Goal: Find specific page/section: Find specific page/section

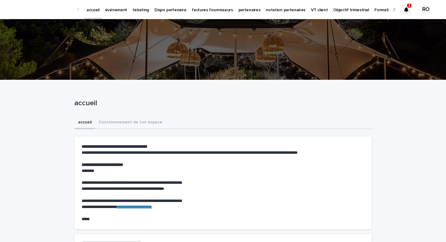
click at [201, 96] on div "accueil" at bounding box center [222, 104] width 297 height 24
click at [113, 10] on p "événement" at bounding box center [116, 6] width 22 height 13
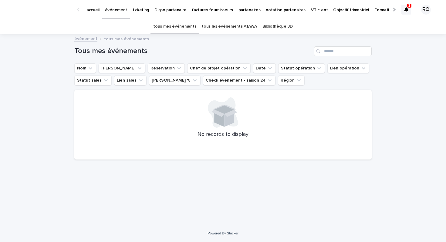
click at [223, 25] on link "tous les événements ATAWA" at bounding box center [229, 26] width 55 height 14
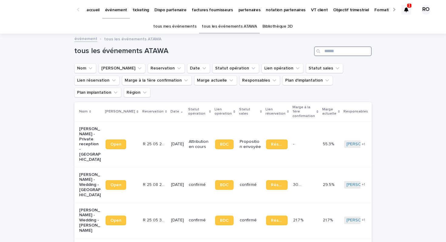
click at [350, 49] on input "Search" at bounding box center [343, 51] width 58 height 10
type input "*"
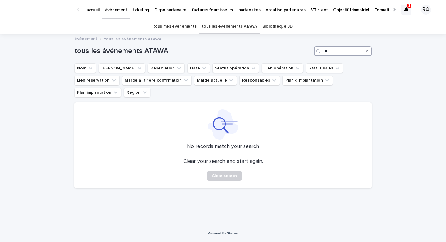
type input "*"
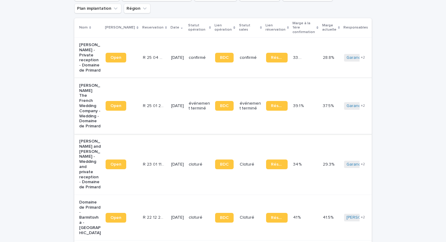
scroll to position [101, 0]
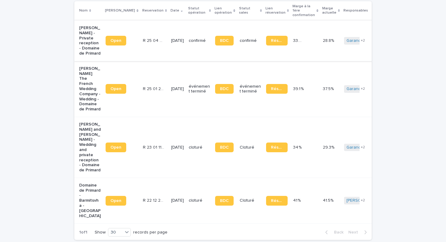
type input "*******"
click at [172, 36] on div "[DATE]" at bounding box center [177, 41] width 13 height 10
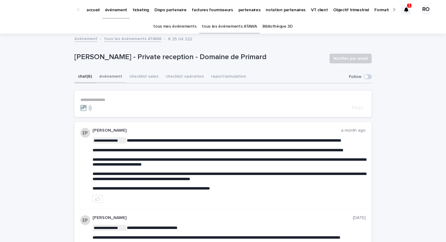
click at [110, 76] on button "événement" at bounding box center [110, 77] width 30 height 13
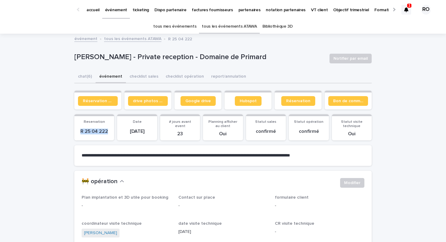
drag, startPoint x: 108, startPoint y: 130, endPoint x: 72, endPoint y: 130, distance: 36.4
copy p "R 25 04 222"
click at [79, 10] on div at bounding box center [79, 10] width 4 height 4
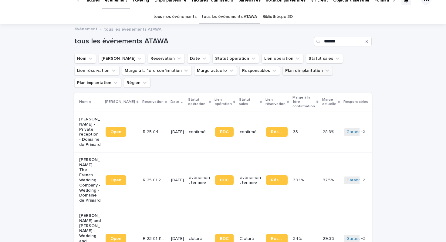
scroll to position [11, 0]
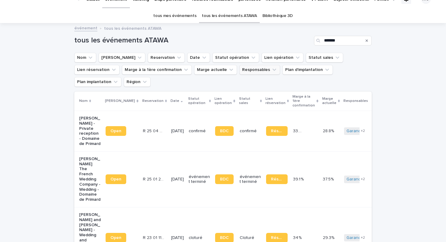
click at [272, 70] on icon "Responsables" at bounding box center [274, 70] width 4 height 2
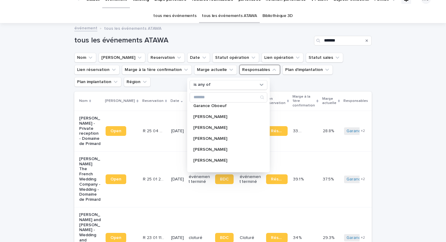
scroll to position [211, 0]
click at [213, 136] on p "[PERSON_NAME]" at bounding box center [225, 138] width 64 height 4
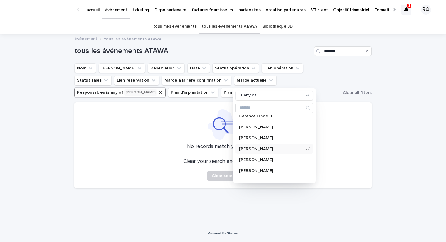
click at [445, 170] on div "Loading... Saving… Loading... Saving… tous les événements ATAWA ******* Nom Lie…" at bounding box center [223, 129] width 446 height 190
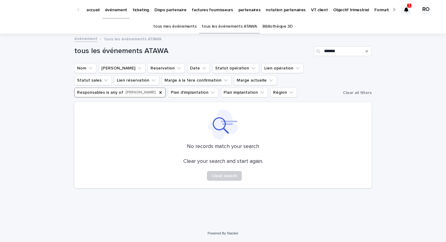
click at [367, 52] on icon "Search" at bounding box center [366, 51] width 2 height 4
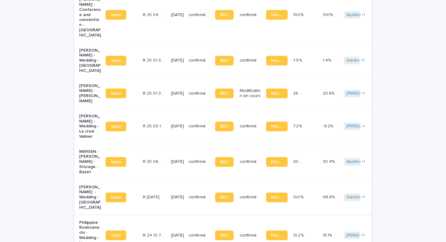
scroll to position [970, 0]
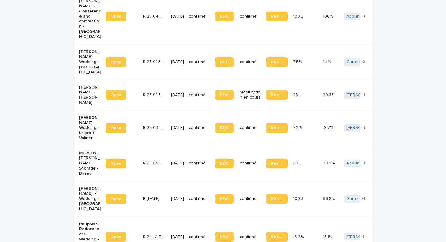
click at [171, 124] on div "[DATE]" at bounding box center [177, 127] width 13 height 6
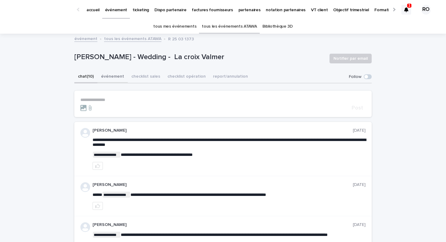
click at [105, 77] on button "événement" at bounding box center [112, 77] width 30 height 13
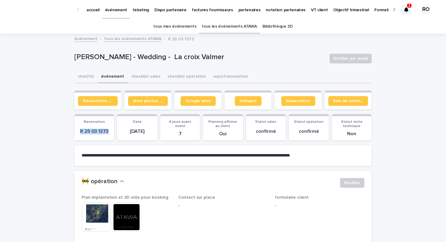
drag, startPoint x: 108, startPoint y: 130, endPoint x: 45, endPoint y: 129, distance: 62.8
copy p "R 25 03 1373"
